Goal: Information Seeking & Learning: Learn about a topic

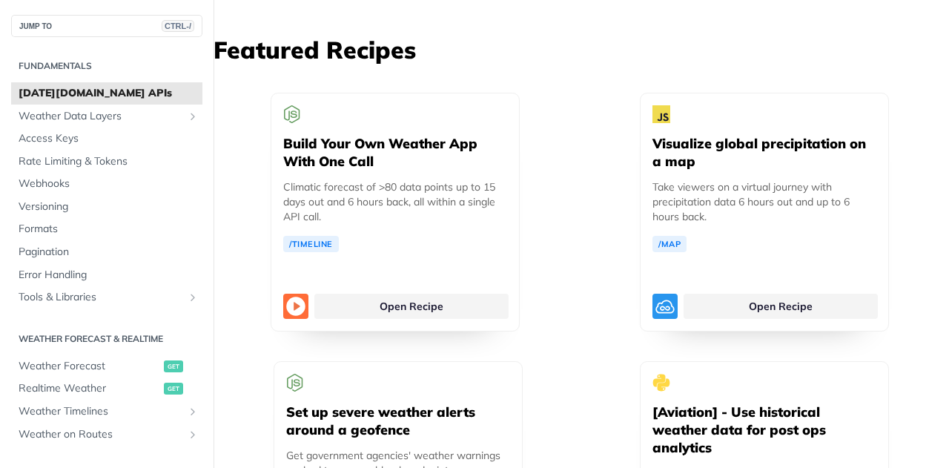
scroll to position [3598, 0]
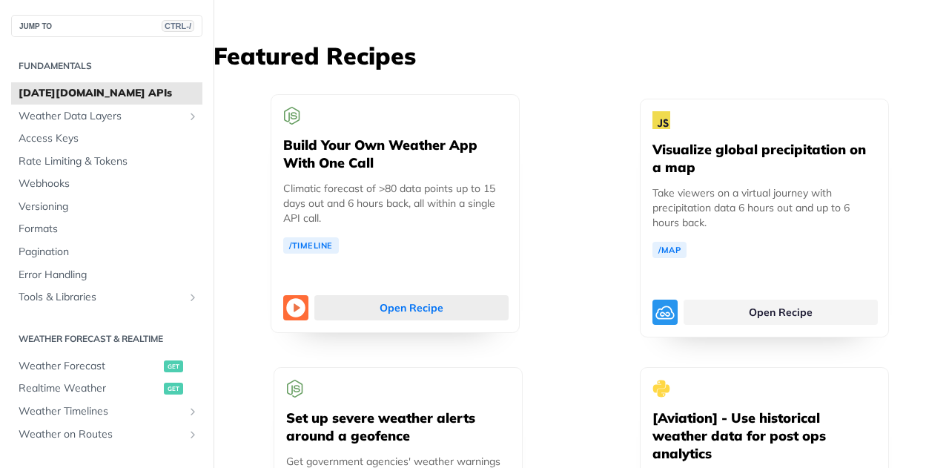
click at [472, 295] on link "Open Recipe" at bounding box center [411, 307] width 194 height 25
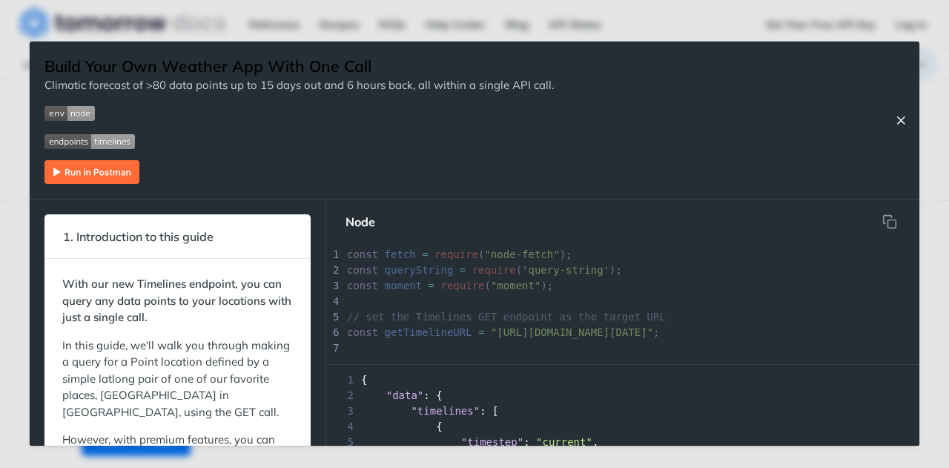
click at [900, 122] on icon "Close Recipe" at bounding box center [900, 119] width 13 height 13
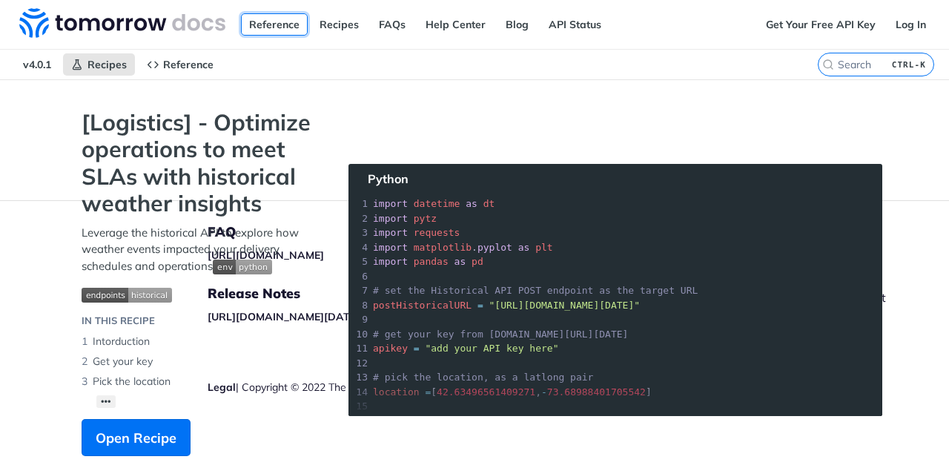
click at [261, 27] on link "Reference" at bounding box center [274, 24] width 67 height 22
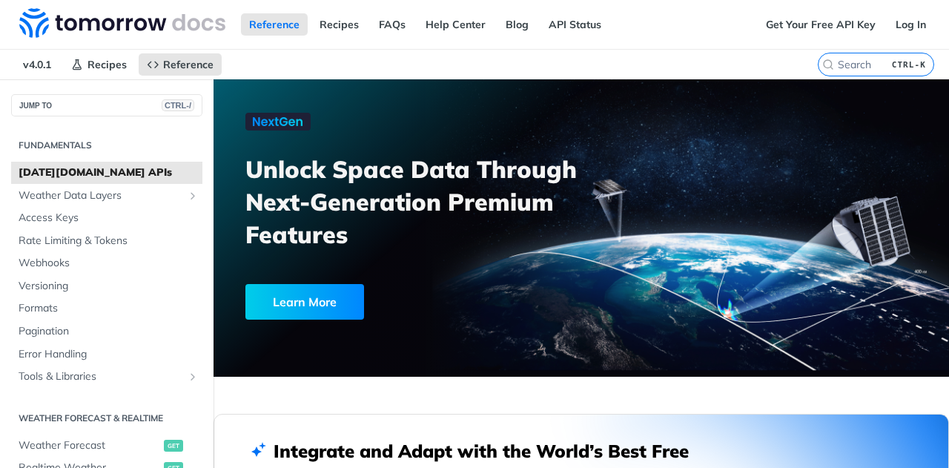
click at [284, 314] on div "Learn More" at bounding box center [304, 302] width 119 height 36
click at [187, 194] on icon "Show subpages for Weather Data Layers" at bounding box center [193, 196] width 12 height 12
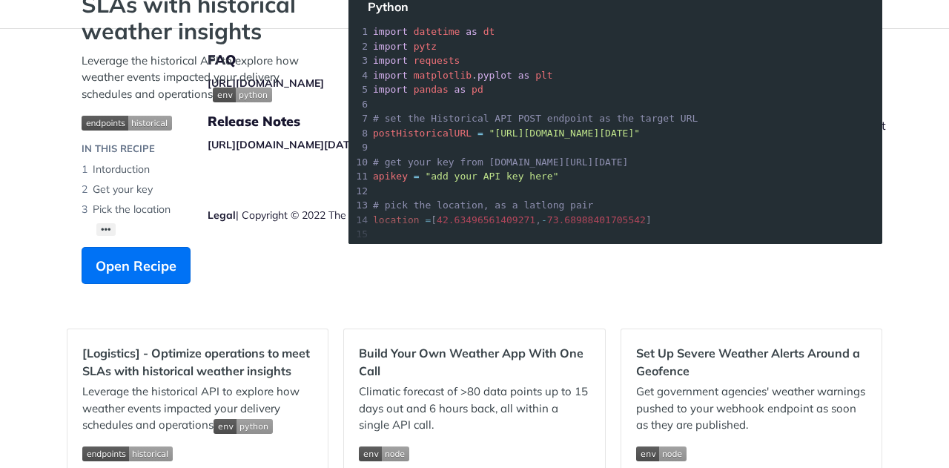
scroll to position [371, 0]
